Goal: Information Seeking & Learning: Compare options

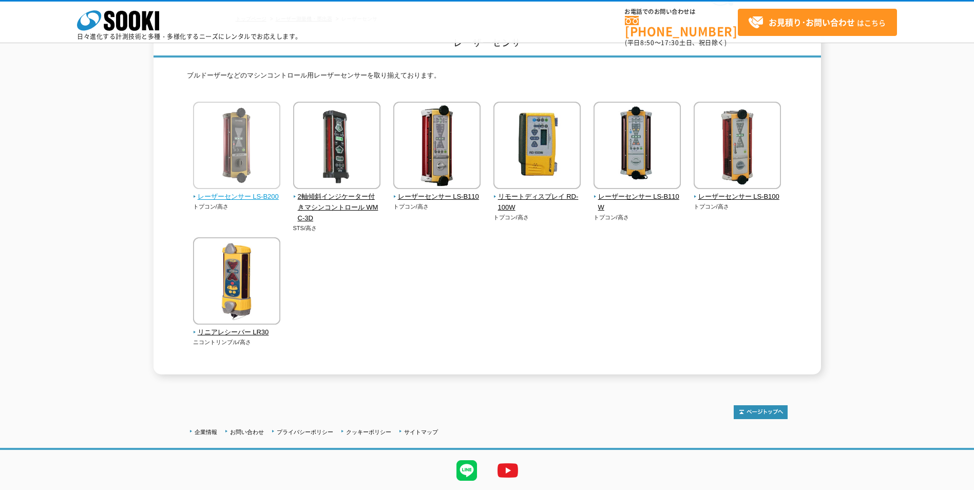
scroll to position [90, 0]
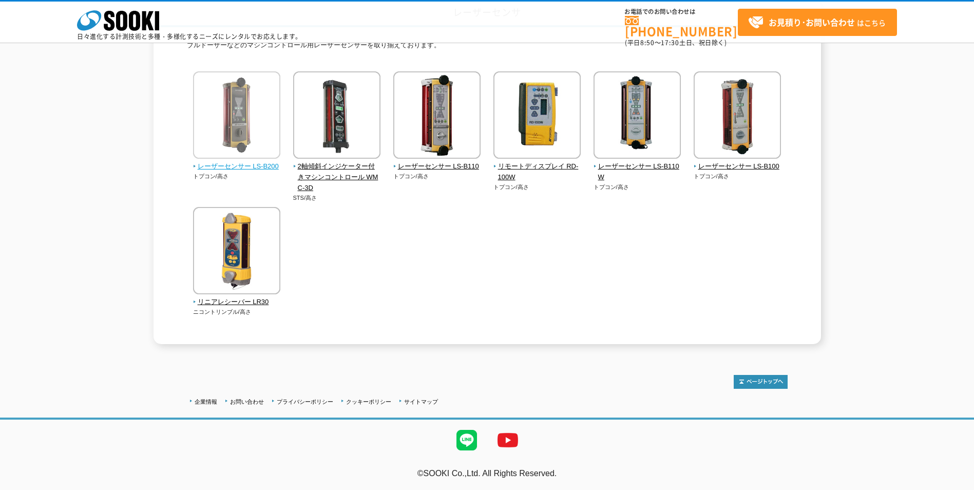
click at [229, 250] on img at bounding box center [236, 252] width 87 height 90
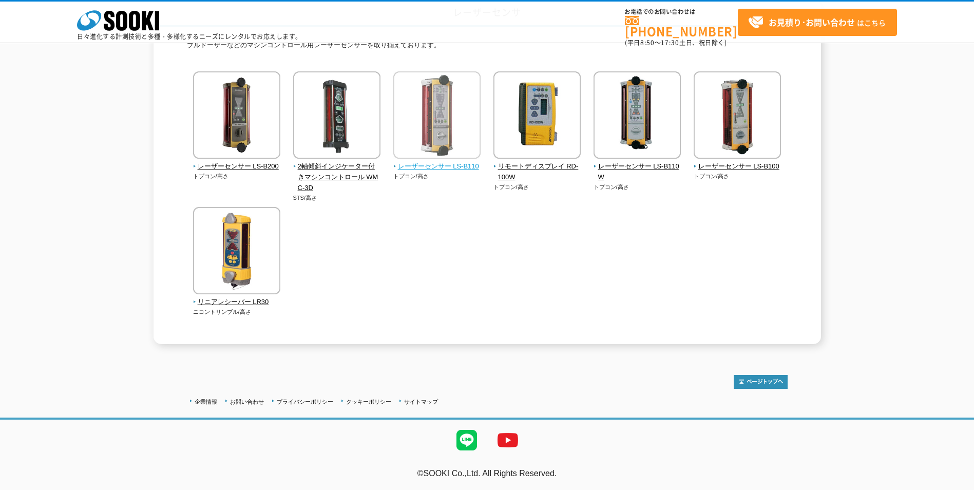
click at [428, 125] on img at bounding box center [436, 116] width 87 height 90
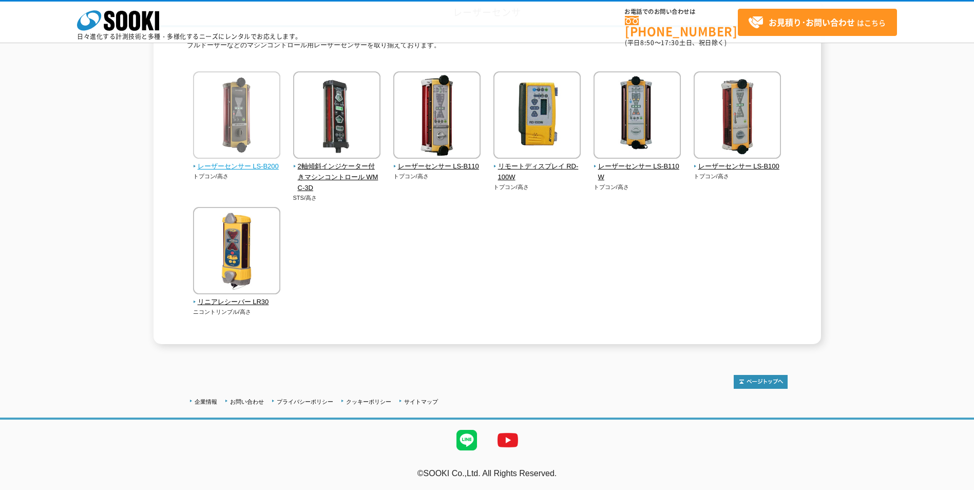
click at [226, 106] on img at bounding box center [236, 116] width 87 height 90
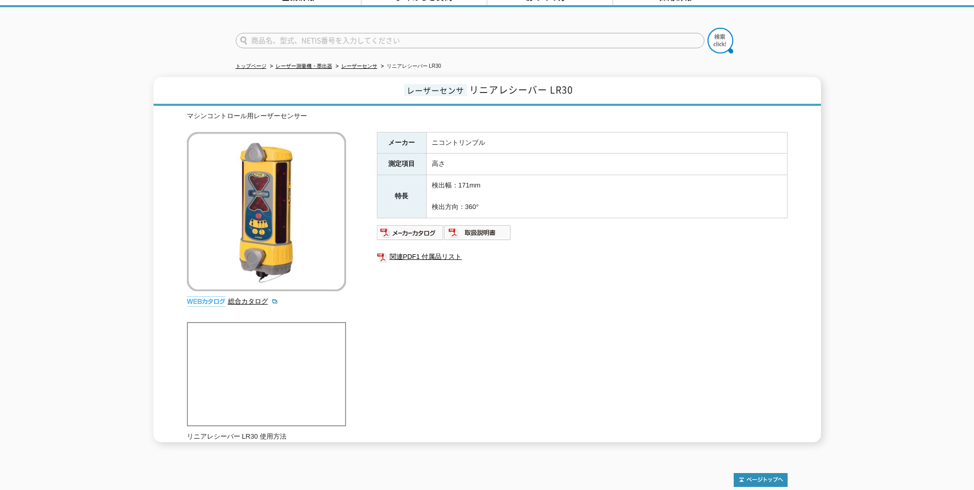
scroll to position [59, 0]
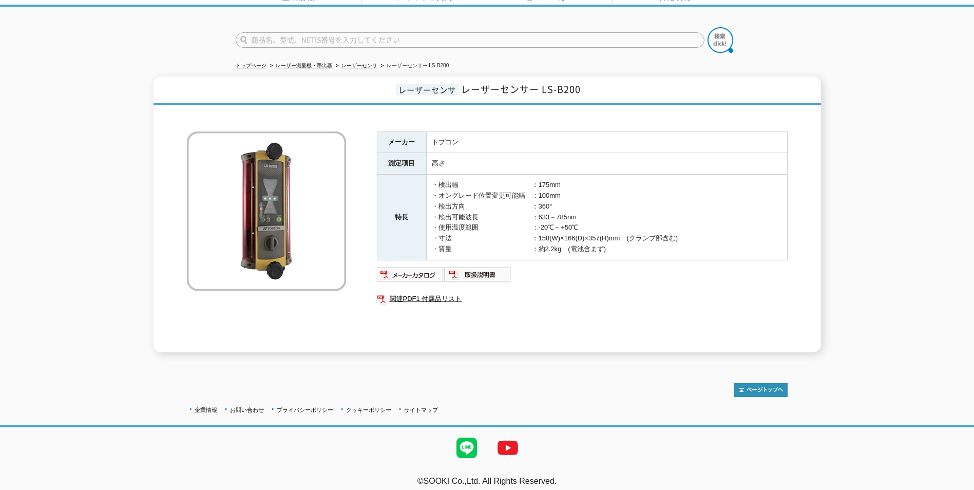
scroll to position [62, 0]
